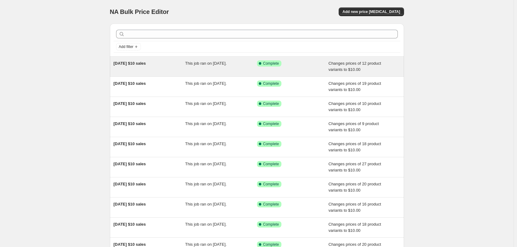
click at [191, 62] on span "This job ran on [DATE]." at bounding box center [206, 63] width 42 height 5
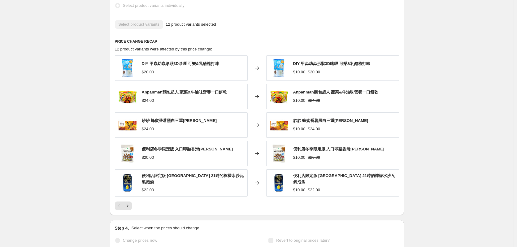
scroll to position [372, 0]
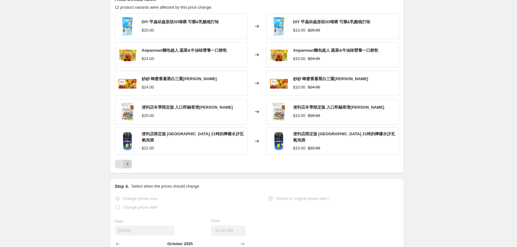
click at [132, 166] on button "Next" at bounding box center [127, 164] width 9 height 9
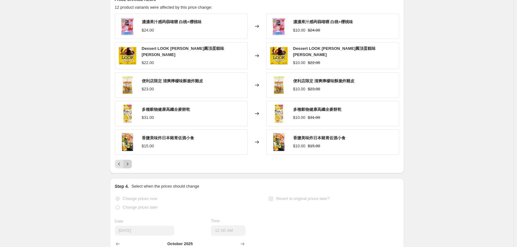
click at [132, 166] on button "Next" at bounding box center [127, 164] width 9 height 9
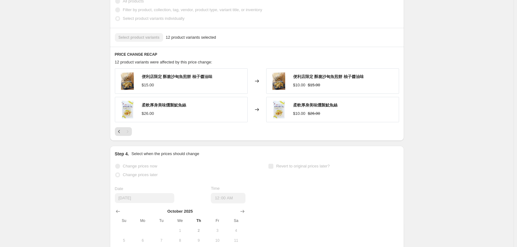
scroll to position [279, 0]
